Goal: Information Seeking & Learning: Understand process/instructions

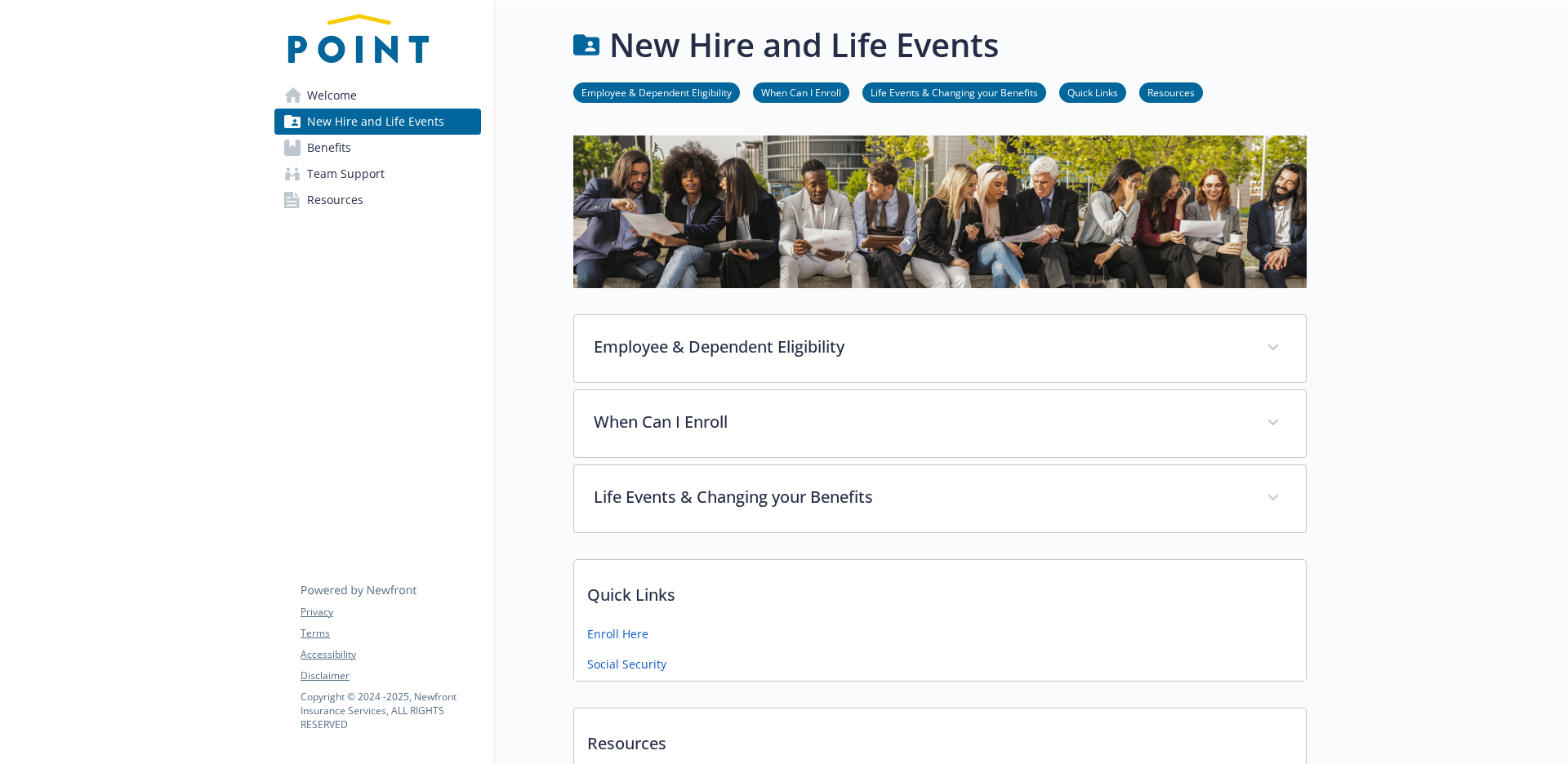
click at [804, 100] on li "When Can I Enroll" at bounding box center [800, 93] width 96 height 20
click at [806, 92] on link "When Can I Enroll" at bounding box center [800, 92] width 96 height 15
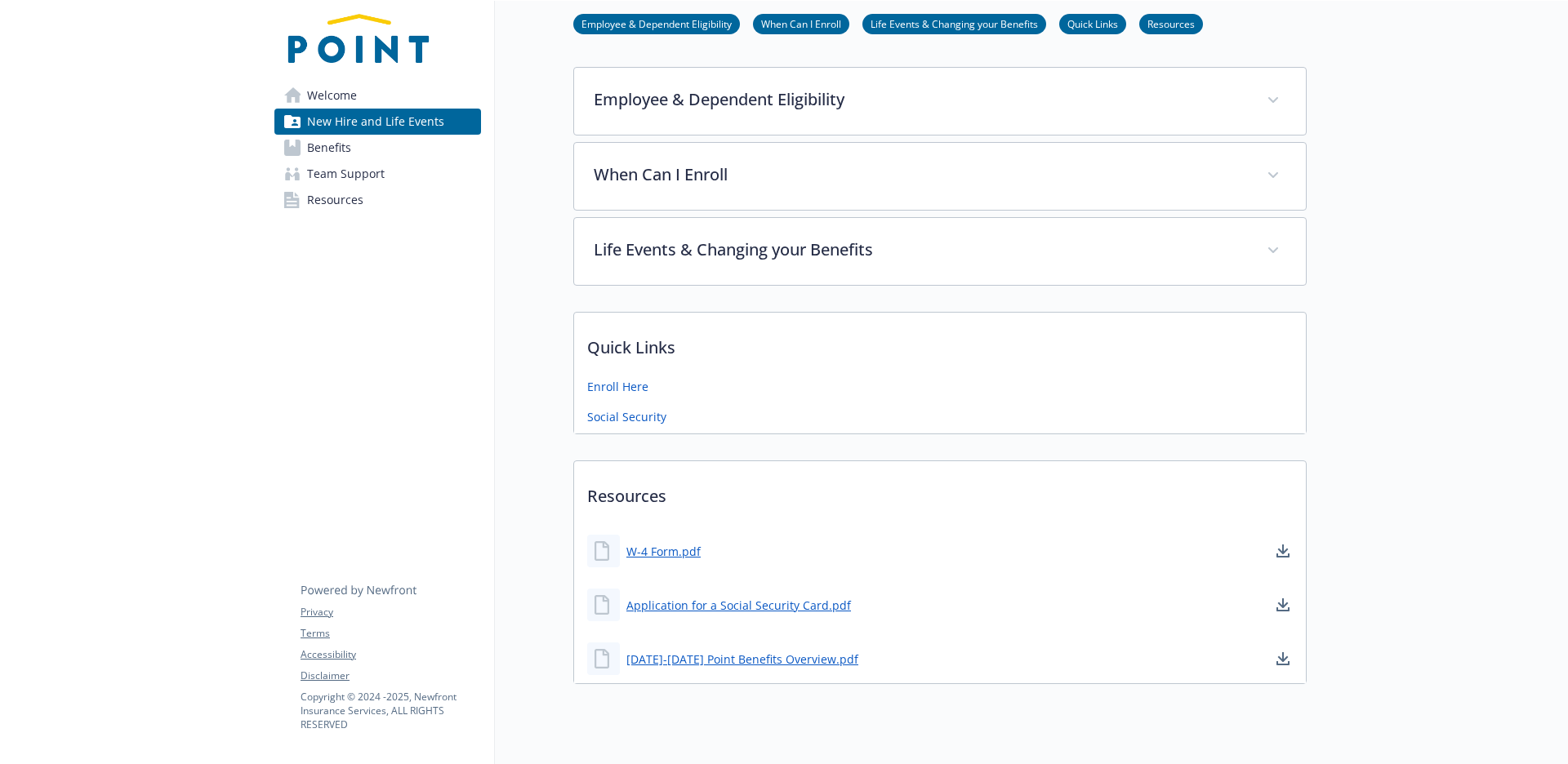
scroll to position [285, 0]
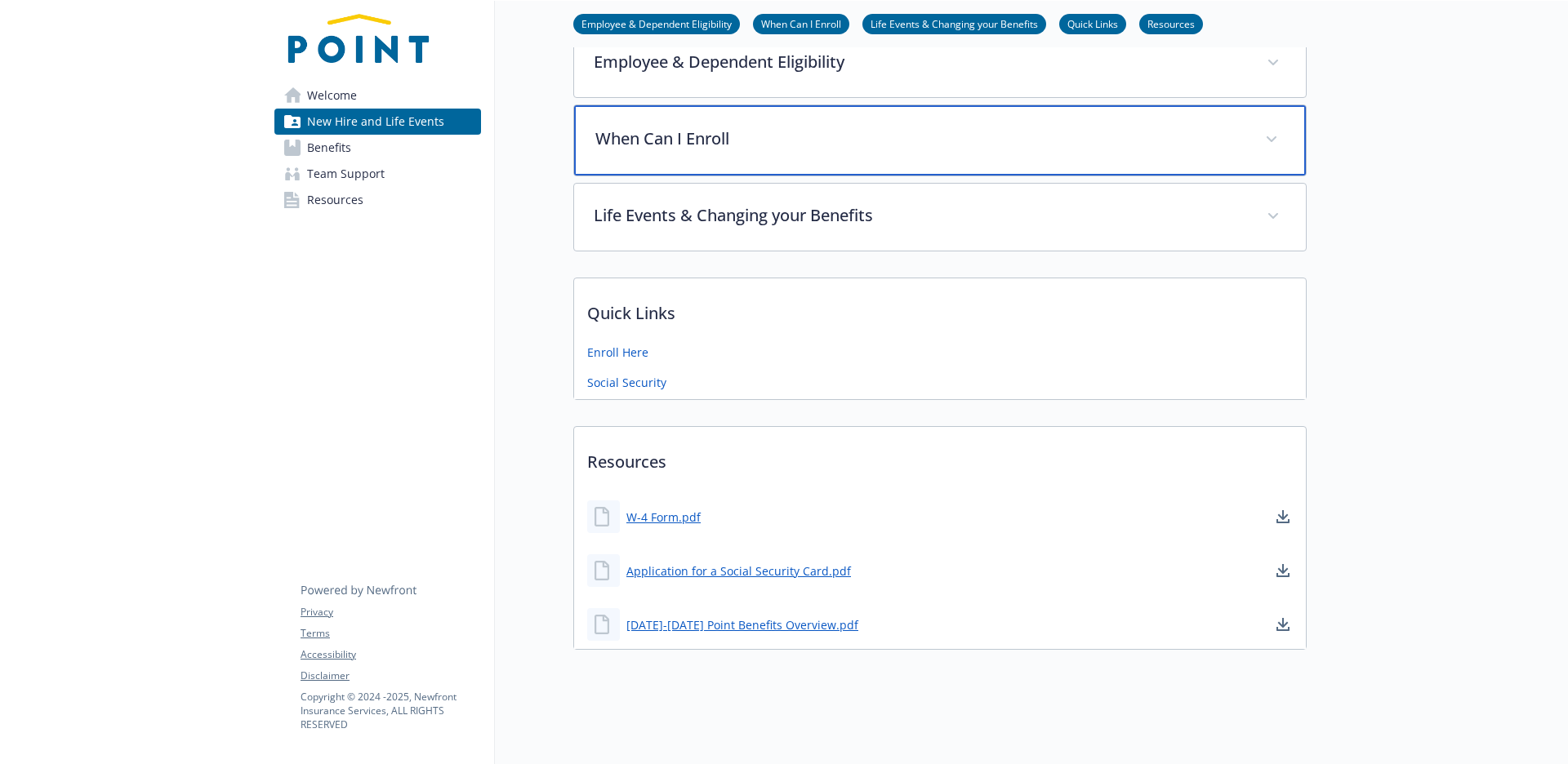
click at [747, 148] on p "When Can I Enroll" at bounding box center [920, 138] width 650 height 25
